Goal: Information Seeking & Learning: Learn about a topic

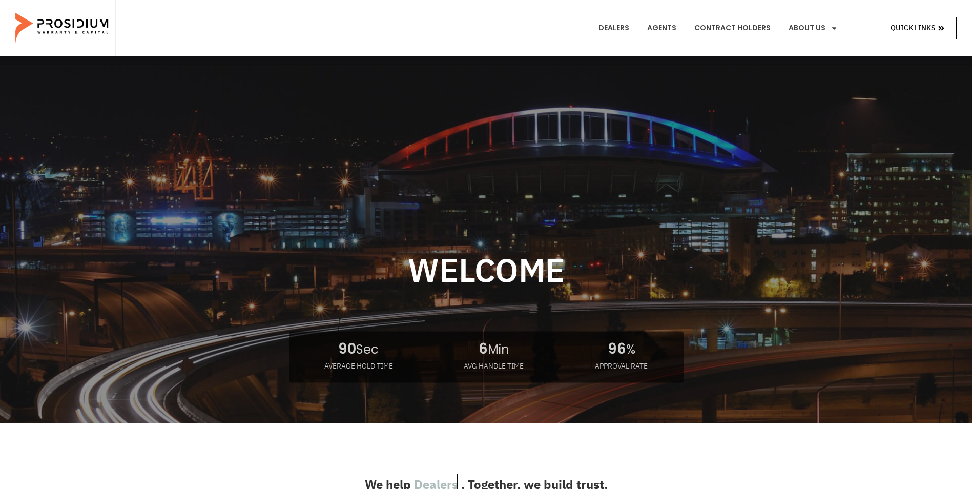
click at [889, 29] on link "Quick Links" at bounding box center [918, 28] width 78 height 22
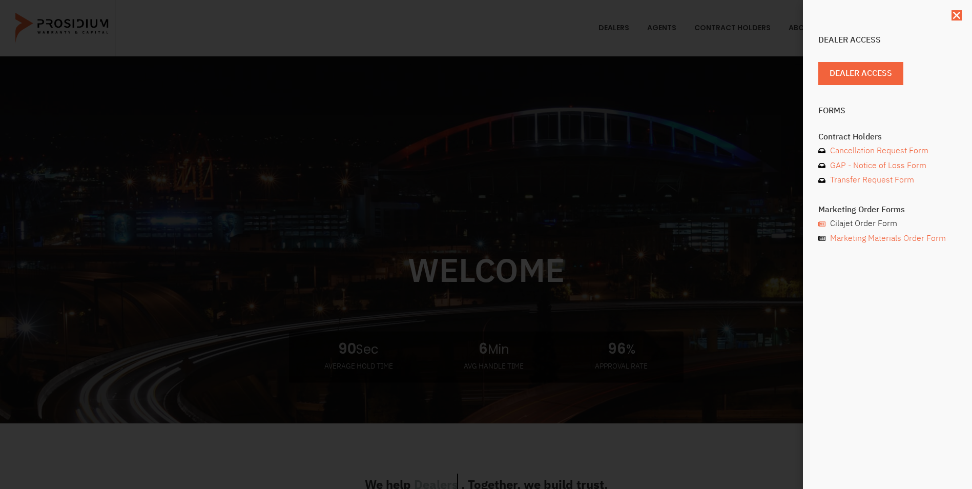
click at [852, 227] on span "Cilajet Order Form" at bounding box center [863, 223] width 70 height 15
click at [851, 77] on span "Dealer Access" at bounding box center [865, 73] width 63 height 15
click at [957, 16] on use "Close" at bounding box center [956, 15] width 7 height 7
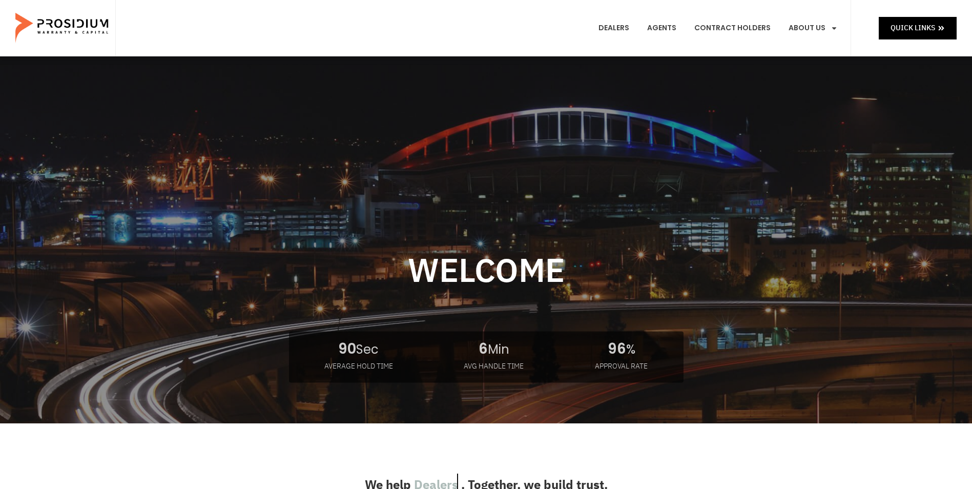
click at [89, 18] on img at bounding box center [62, 28] width 95 height 51
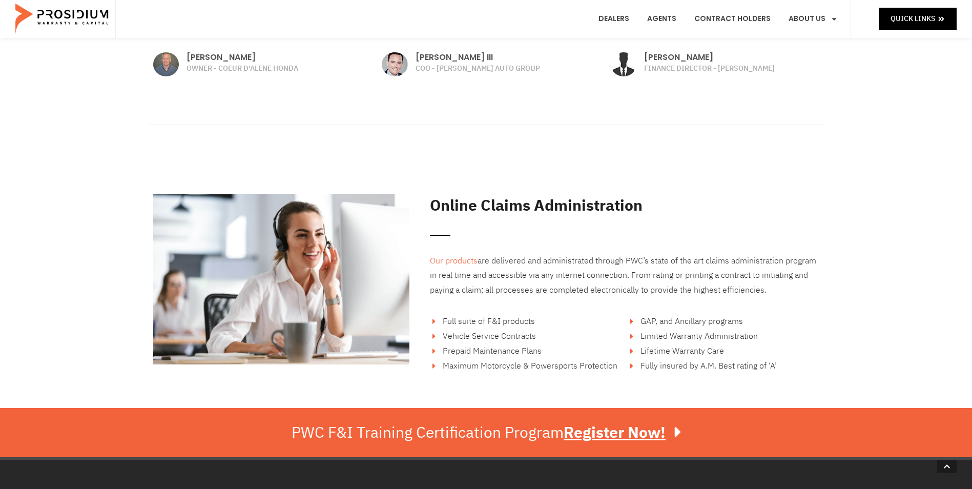
scroll to position [1483, 0]
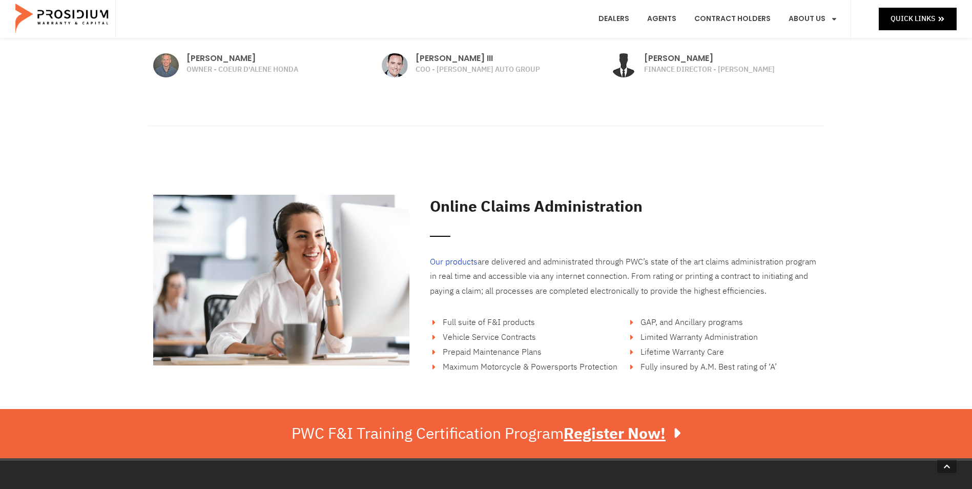
click at [465, 263] on link "Our products" at bounding box center [454, 262] width 48 height 12
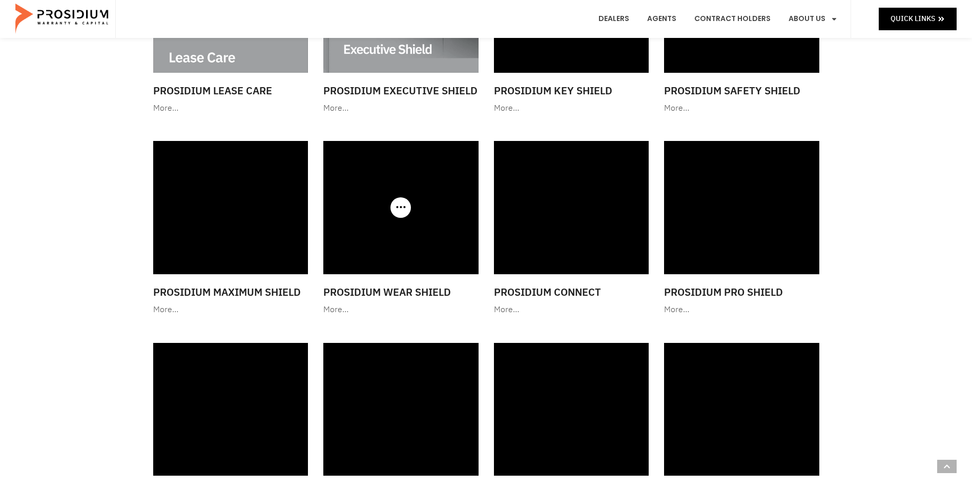
scroll to position [871, 0]
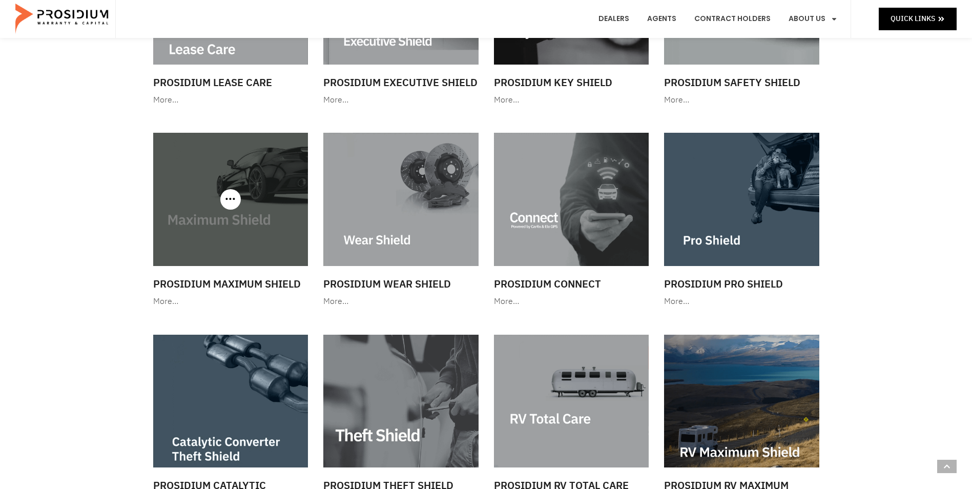
click at [247, 227] on img at bounding box center [230, 199] width 155 height 133
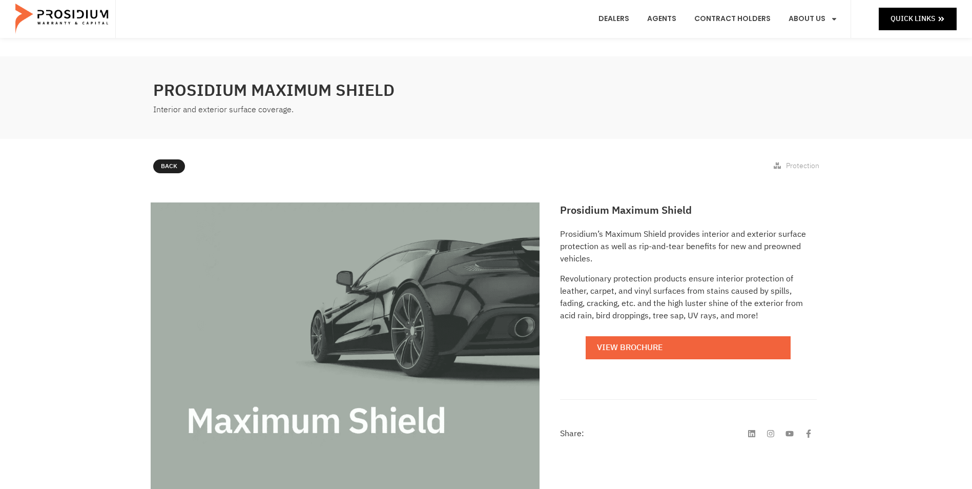
scroll to position [154, 0]
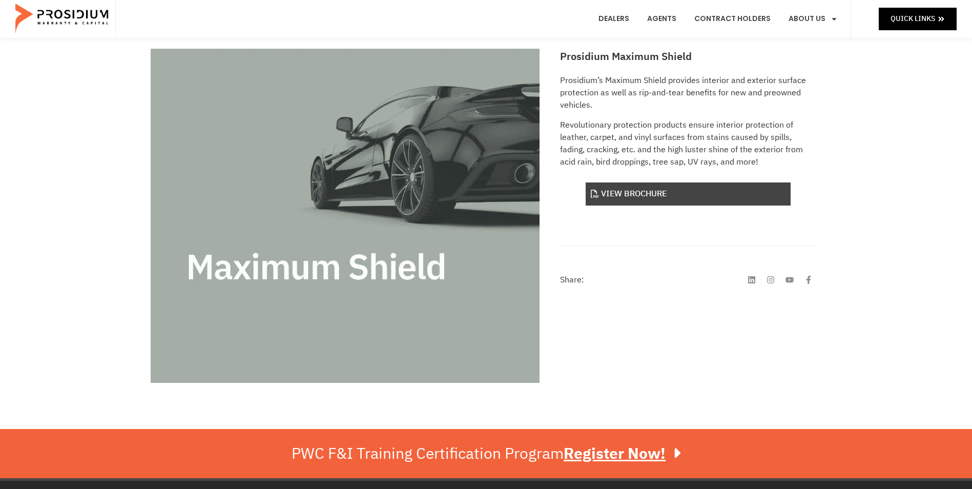
click at [702, 195] on link "View Brochure" at bounding box center [688, 193] width 205 height 23
